Goal: Task Accomplishment & Management: Complete application form

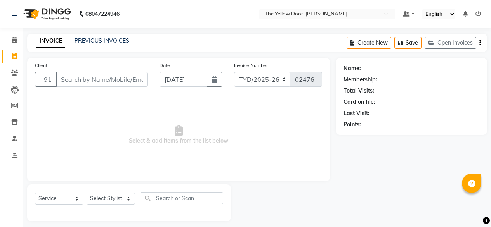
select select "service"
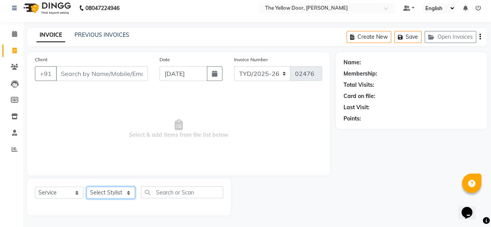
click at [121, 190] on select "Select Stylist [PERSON_NAME] [PERSON_NAME] [PERSON_NAME] Housekeeping Manager […" at bounding box center [111, 193] width 48 height 12
select select "71545"
click at [87, 187] on select "Select Stylist [PERSON_NAME] [PERSON_NAME] [PERSON_NAME] Housekeeping Manager […" at bounding box center [111, 193] width 48 height 12
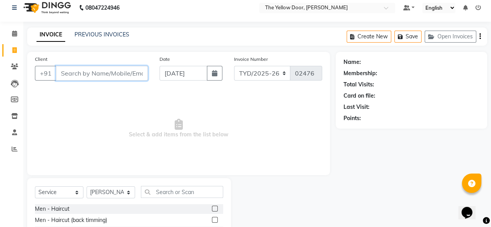
click at [104, 72] on input "Client" at bounding box center [102, 73] width 92 height 15
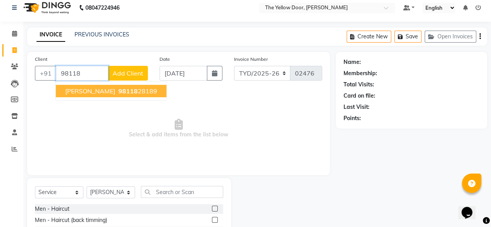
click at [101, 90] on span "[PERSON_NAME]" at bounding box center [90, 91] width 50 height 8
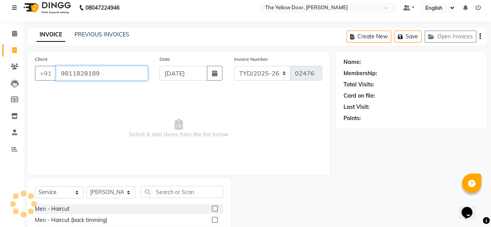
type input "9811828189"
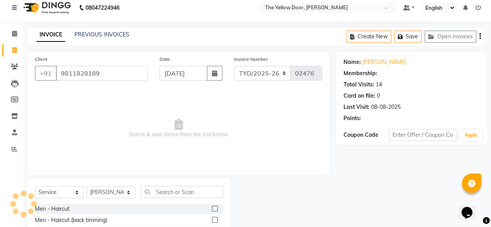
select select "1: Object"
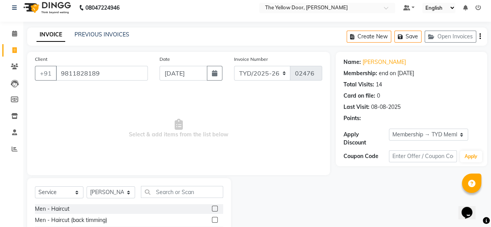
scroll to position [84, 0]
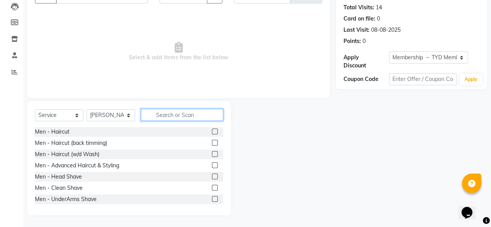
click at [186, 116] on input "text" at bounding box center [182, 115] width 82 height 12
click at [212, 132] on label at bounding box center [215, 132] width 6 height 6
click at [212, 132] on input "checkbox" at bounding box center [214, 132] width 5 height 5
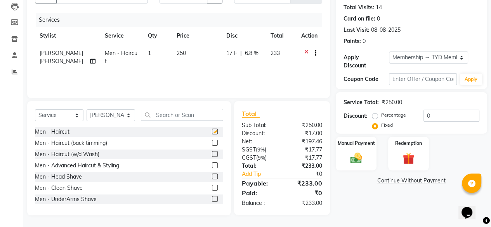
checkbox input "false"
click at [160, 118] on input "text" at bounding box center [182, 115] width 82 height 12
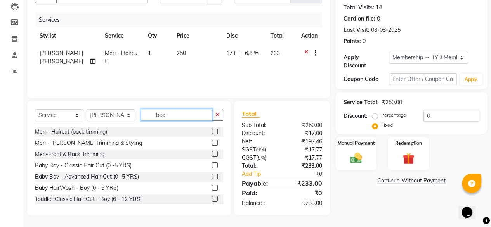
scroll to position [83, 0]
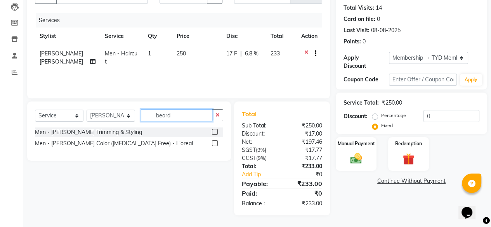
type input "beard"
click at [214, 133] on label at bounding box center [215, 132] width 6 height 6
click at [214, 133] on input "checkbox" at bounding box center [214, 132] width 5 height 5
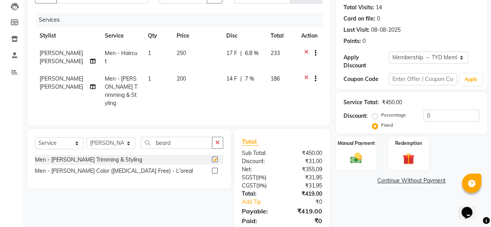
checkbox input "false"
click at [126, 139] on select "Select Stylist [PERSON_NAME] [PERSON_NAME] [PERSON_NAME] Housekeeping Manager […" at bounding box center [111, 143] width 48 height 12
click at [184, 137] on input "beard" at bounding box center [176, 143] width 71 height 12
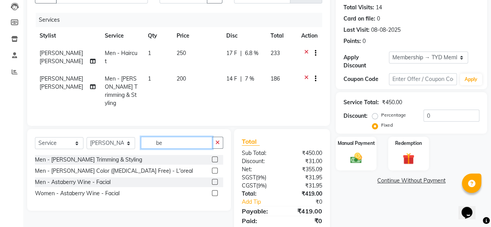
type input "b"
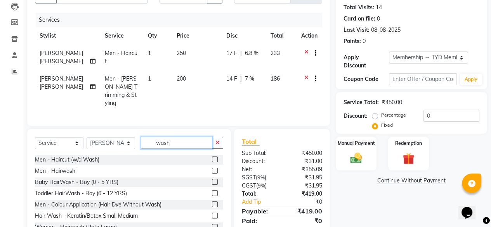
type input "wash"
click at [212, 168] on label at bounding box center [215, 171] width 6 height 6
click at [212, 169] on input "checkbox" at bounding box center [214, 171] width 5 height 5
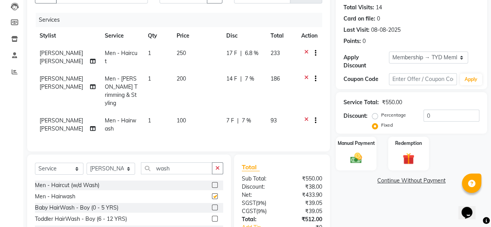
checkbox input "false"
drag, startPoint x: 123, startPoint y: 161, endPoint x: 98, endPoint y: 80, distance: 85.2
click at [98, 80] on div "Client [PHONE_NUMBER] Date [DATE] Invoice Number TYD/2025-26 V/[PHONE_NUMBER] S…" at bounding box center [178, 122] width 314 height 294
select select "41281"
click at [87, 163] on select "Select Stylist [PERSON_NAME] [PERSON_NAME] [PERSON_NAME] Housekeeping Manager […" at bounding box center [111, 169] width 48 height 12
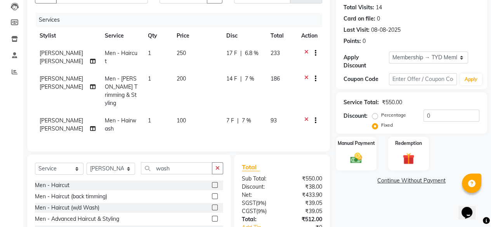
click at [212, 182] on label at bounding box center [215, 185] width 6 height 6
click at [212, 183] on input "checkbox" at bounding box center [214, 185] width 5 height 5
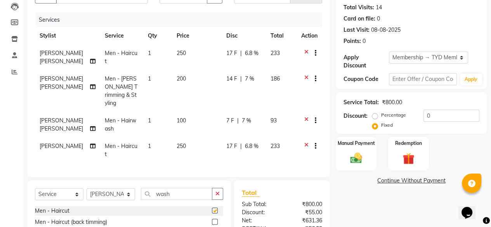
checkbox input "false"
click at [182, 188] on input "wash" at bounding box center [176, 194] width 71 height 12
type input "w"
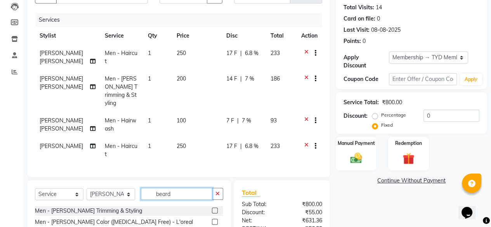
type input "beard"
click at [214, 208] on label at bounding box center [215, 211] width 6 height 6
click at [214, 209] on input "checkbox" at bounding box center [214, 211] width 5 height 5
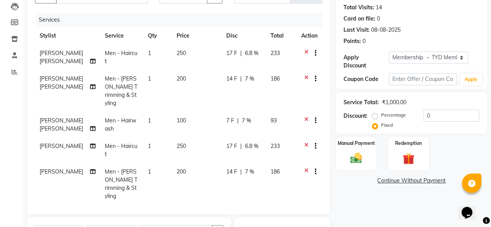
checkbox input "false"
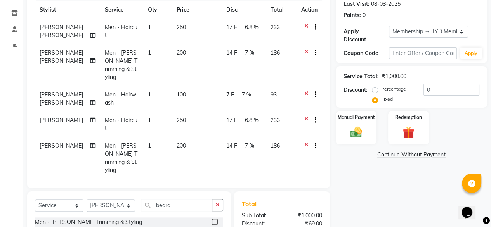
scroll to position [181, 0]
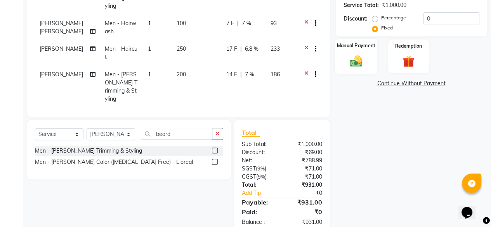
click at [368, 55] on div "Manual Payment" at bounding box center [356, 56] width 42 height 35
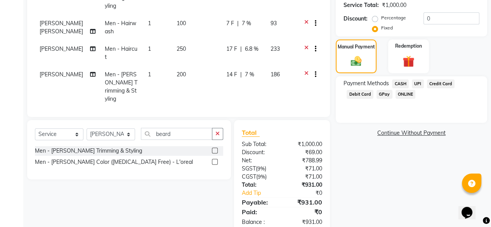
click at [417, 80] on span "UPI" at bounding box center [418, 84] width 12 height 9
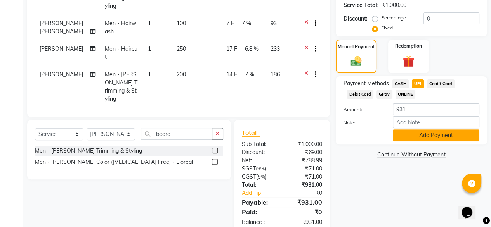
click at [422, 132] on button "Add Payment" at bounding box center [436, 136] width 87 height 12
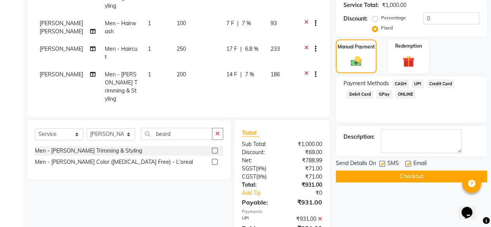
scroll to position [197, 0]
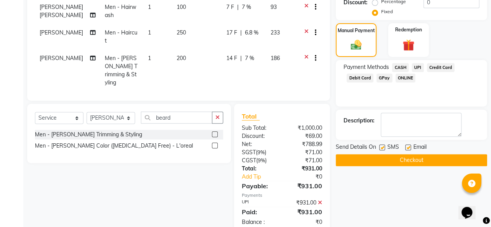
click at [399, 154] on button "Checkout" at bounding box center [411, 160] width 151 height 12
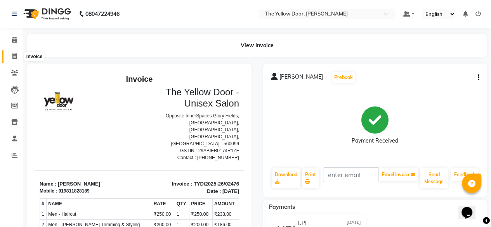
click at [16, 56] on icon at bounding box center [14, 57] width 4 height 6
select select "service"
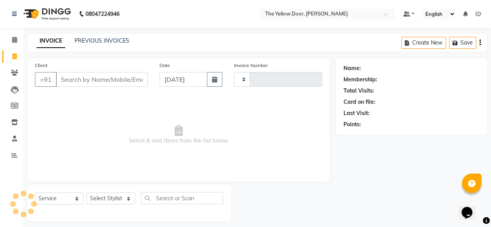
scroll to position [6, 0]
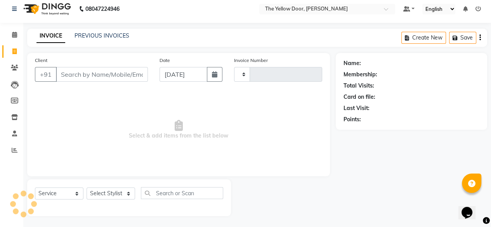
type input "02477"
select select "5650"
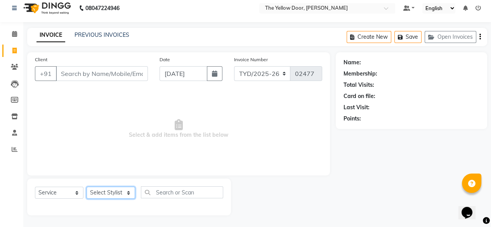
click at [121, 189] on select "Select Stylist [PERSON_NAME] [PERSON_NAME] [PERSON_NAME] Housekeeping Manager […" at bounding box center [111, 193] width 48 height 12
select select "41281"
click at [87, 187] on select "Select Stylist [PERSON_NAME] [PERSON_NAME] [PERSON_NAME] Housekeeping Manager […" at bounding box center [111, 193] width 48 height 12
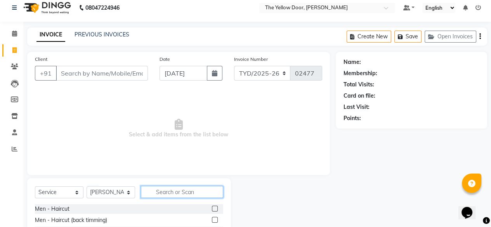
click at [179, 194] on input "text" at bounding box center [182, 192] width 82 height 12
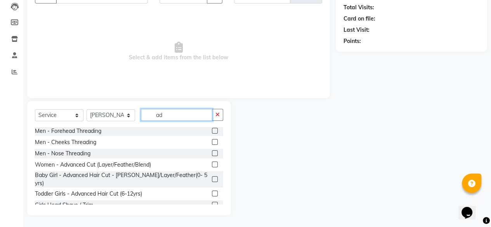
scroll to position [113, 0]
type input "ad"
click at [212, 162] on label at bounding box center [215, 165] width 6 height 6
click at [212, 163] on input "checkbox" at bounding box center [214, 165] width 5 height 5
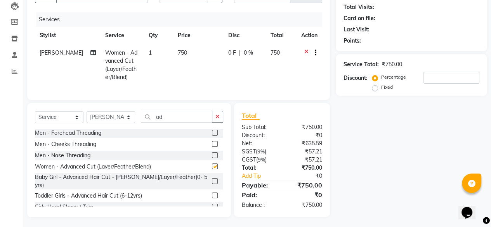
checkbox input "false"
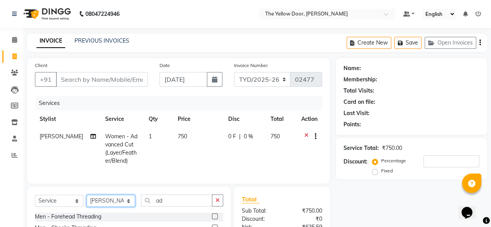
click at [125, 204] on select "Select Stylist [PERSON_NAME] [PERSON_NAME] [PERSON_NAME] Housekeeping Manager […" at bounding box center [111, 201] width 48 height 12
select select "71545"
click at [87, 202] on select "Select Stylist [PERSON_NAME] [PERSON_NAME] [PERSON_NAME] Housekeeping Manager […" at bounding box center [111, 201] width 48 height 12
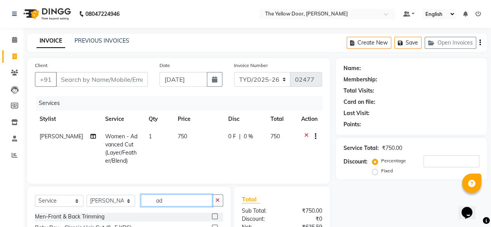
click at [174, 207] on input "ad" at bounding box center [176, 201] width 71 height 12
type input "a"
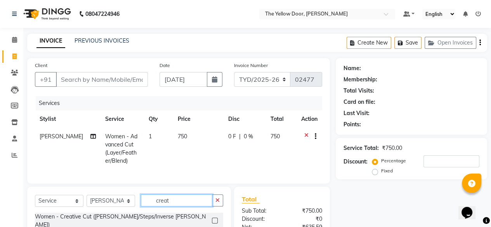
scroll to position [55, 0]
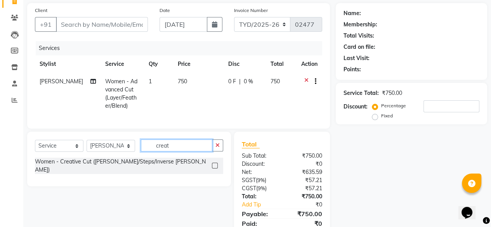
type input "creat"
click at [216, 168] on label at bounding box center [215, 166] width 6 height 6
click at [216, 168] on input "checkbox" at bounding box center [214, 166] width 5 height 5
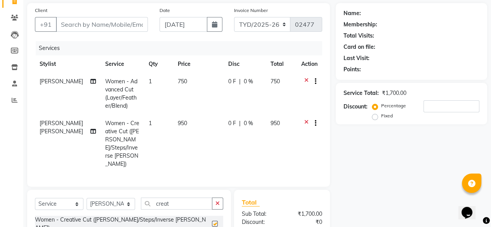
checkbox input "false"
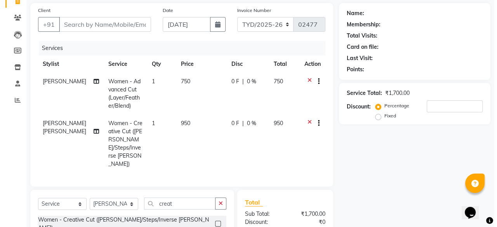
scroll to position [0, 0]
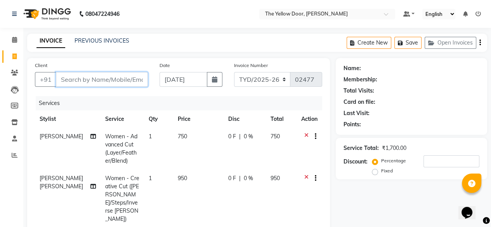
click at [117, 83] on input "Client" at bounding box center [102, 79] width 92 height 15
type input "9"
type input "0"
type input "9502875694"
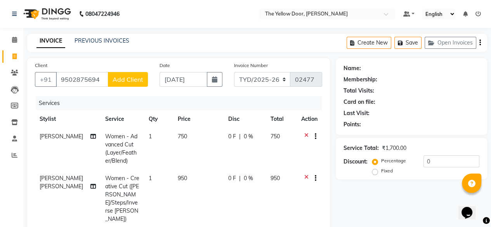
click at [127, 81] on span "Add Client" at bounding box center [128, 80] width 31 height 8
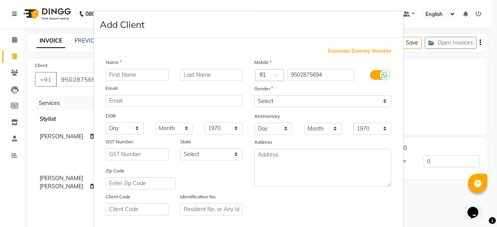
click at [131, 71] on input "text" at bounding box center [137, 75] width 63 height 12
type input "[PERSON_NAME]"
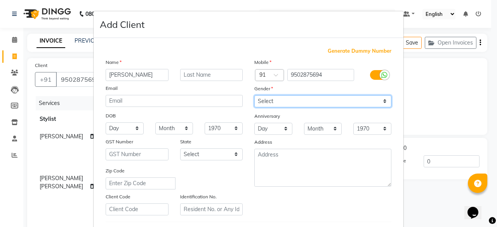
click at [260, 102] on select "Select [DEMOGRAPHIC_DATA] [DEMOGRAPHIC_DATA] Other Prefer Not To Say" at bounding box center [322, 101] width 137 height 12
select select "[DEMOGRAPHIC_DATA]"
click at [254, 96] on select "Select [DEMOGRAPHIC_DATA] [DEMOGRAPHIC_DATA] Other Prefer Not To Say" at bounding box center [322, 101] width 137 height 12
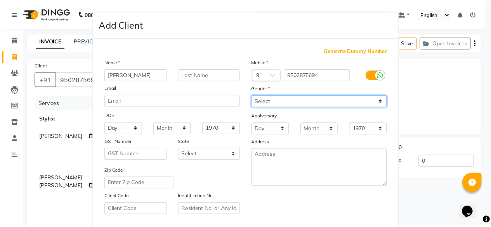
scroll to position [135, 0]
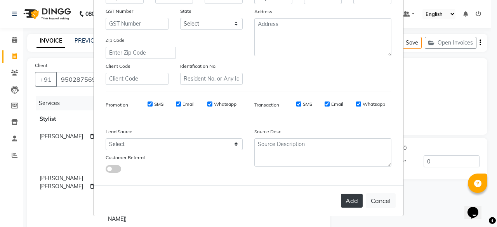
click at [347, 196] on button "Add" at bounding box center [352, 201] width 22 height 14
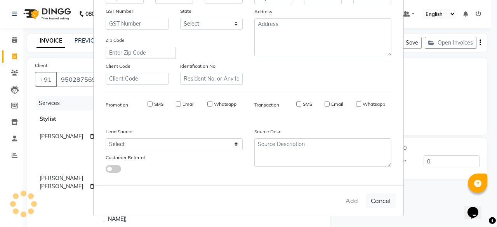
select select
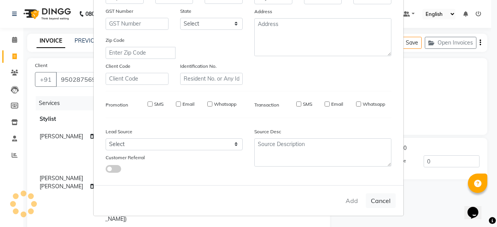
select select
checkbox input "false"
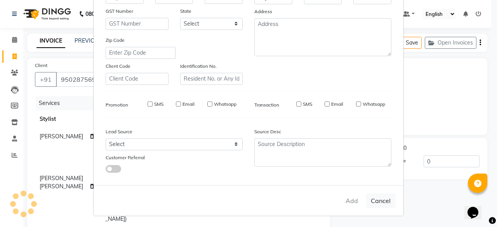
checkbox input "false"
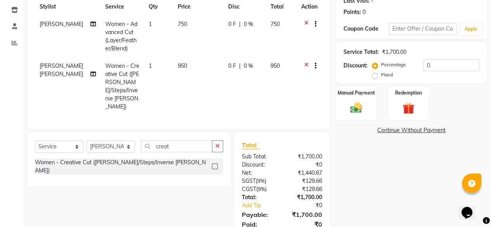
scroll to position [133, 0]
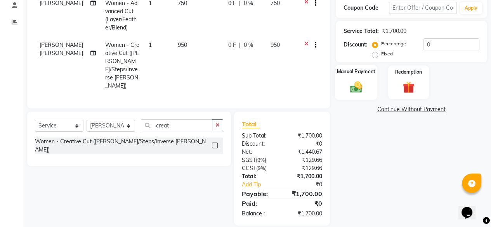
click at [359, 78] on div "Manual Payment" at bounding box center [356, 82] width 42 height 35
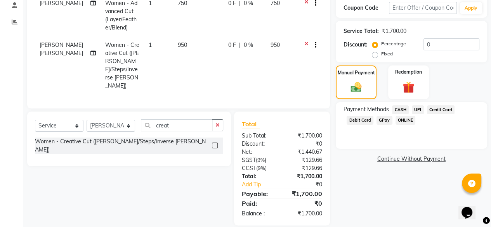
click at [418, 111] on span "UPI" at bounding box center [418, 110] width 12 height 9
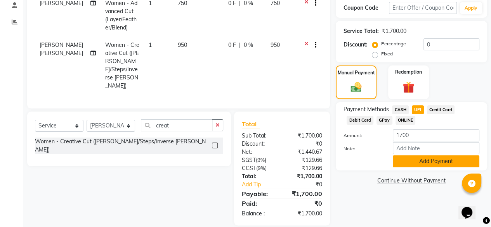
click at [403, 164] on button "Add Payment" at bounding box center [436, 162] width 87 height 12
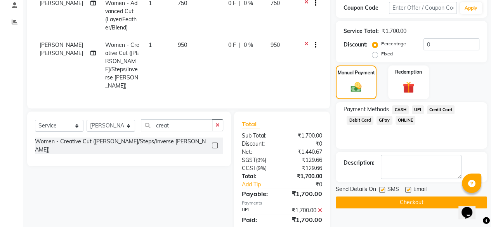
scroll to position [150, 0]
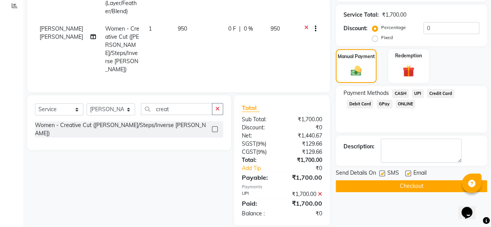
click at [409, 190] on button "Checkout" at bounding box center [411, 186] width 151 height 12
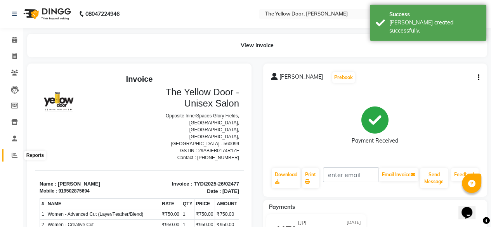
click at [12, 156] on icon at bounding box center [15, 155] width 6 height 6
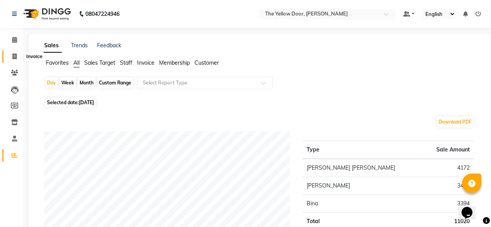
click at [11, 58] on span at bounding box center [15, 56] width 14 height 9
select select "service"
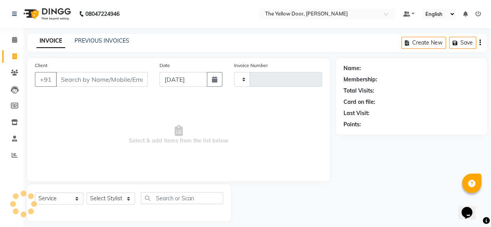
type input "02478"
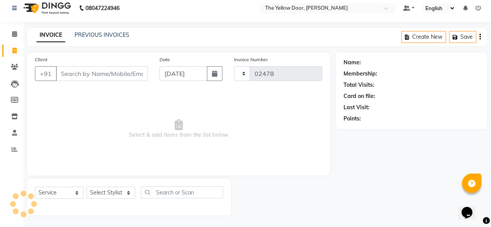
select select "5650"
